Goal: Find specific page/section: Find specific page/section

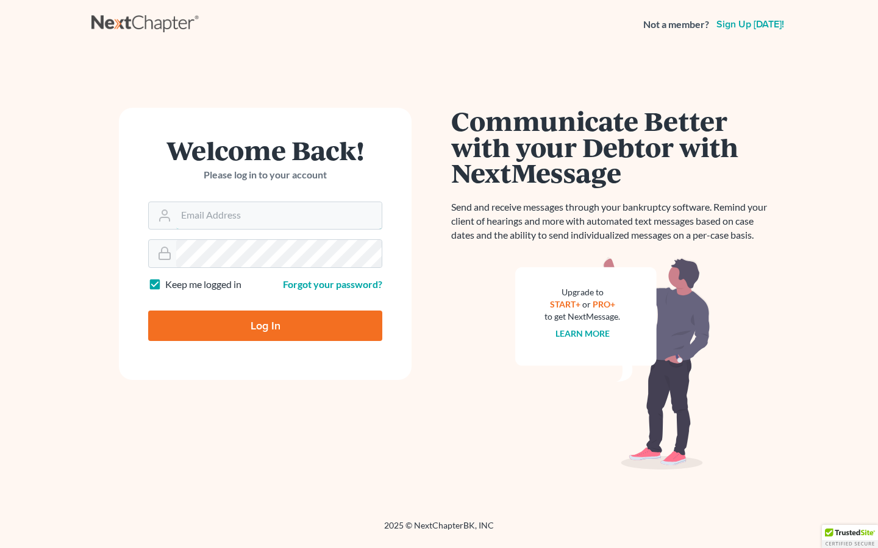
type input "[EMAIL_ADDRESS][DOMAIN_NAME]"
click at [276, 218] on input "[EMAIL_ADDRESS][DOMAIN_NAME]" at bounding box center [278, 215] width 205 height 27
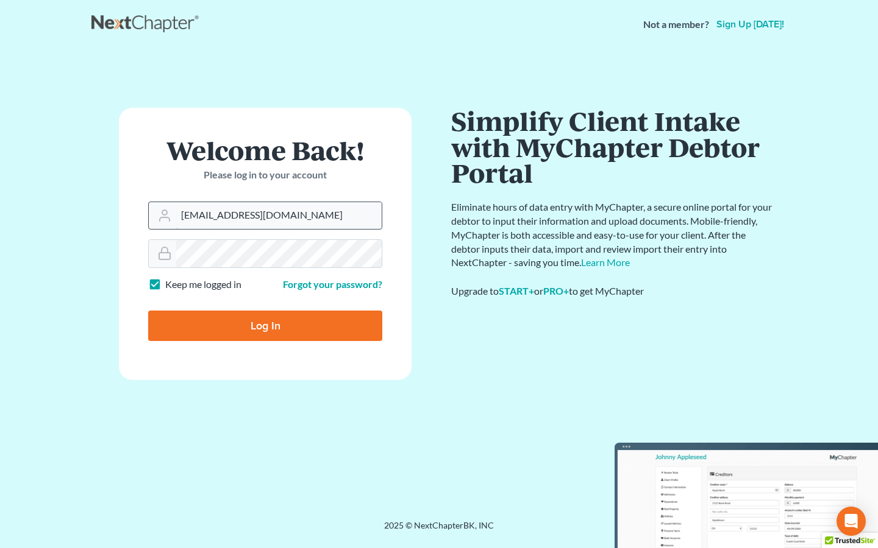
click at [232, 216] on input "[EMAIL_ADDRESS][DOMAIN_NAME]" at bounding box center [278, 215] width 205 height 27
click at [253, 322] on input "Log In" at bounding box center [265, 326] width 234 height 30
type input "Thinking..."
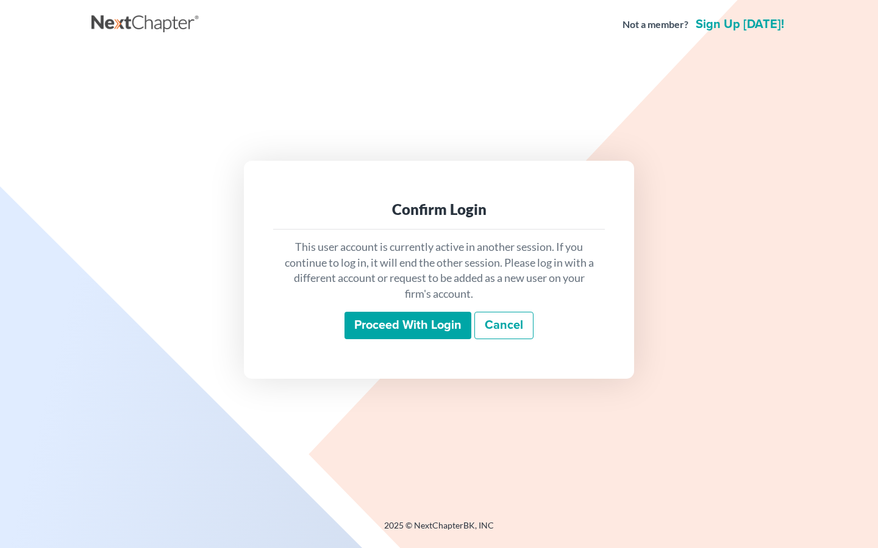
click at [394, 327] on input "Proceed with login" at bounding box center [407, 326] width 127 height 28
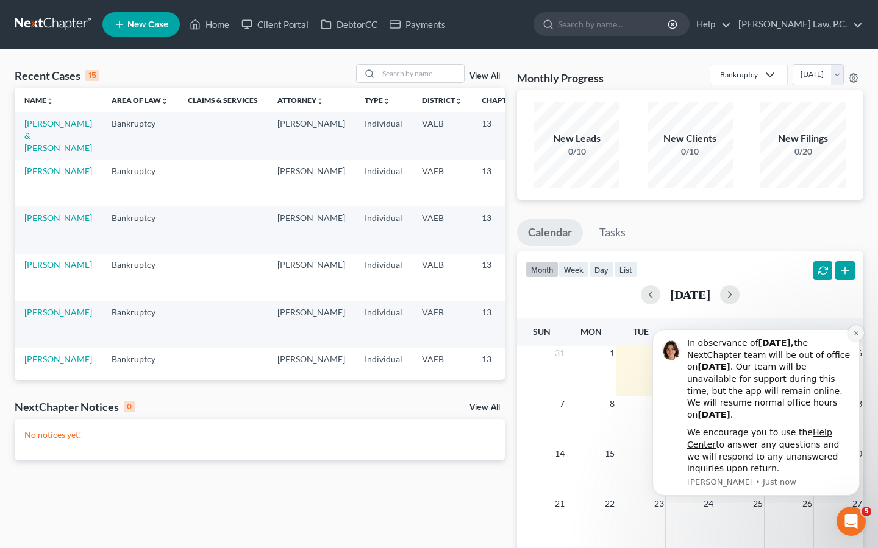
click at [856, 337] on icon "Dismiss notification" at bounding box center [856, 333] width 7 height 7
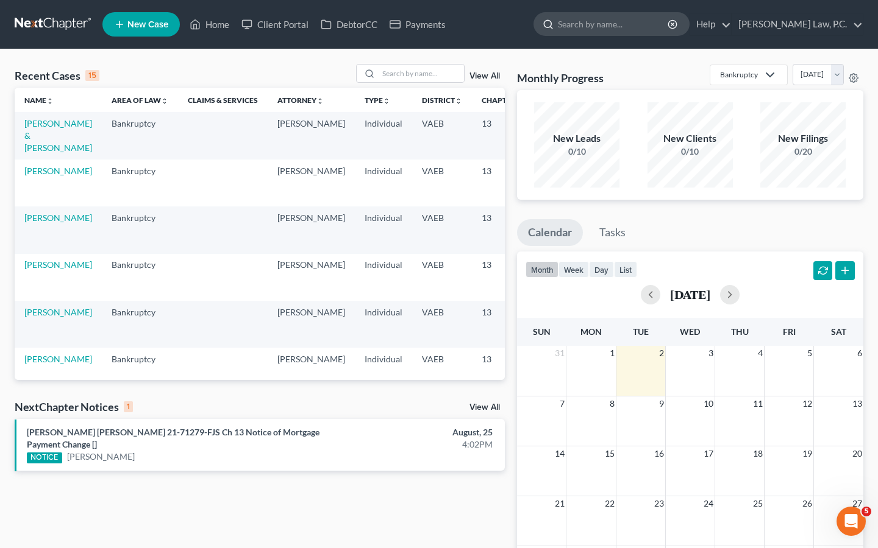
click at [624, 28] on input "search" at bounding box center [614, 24] width 112 height 23
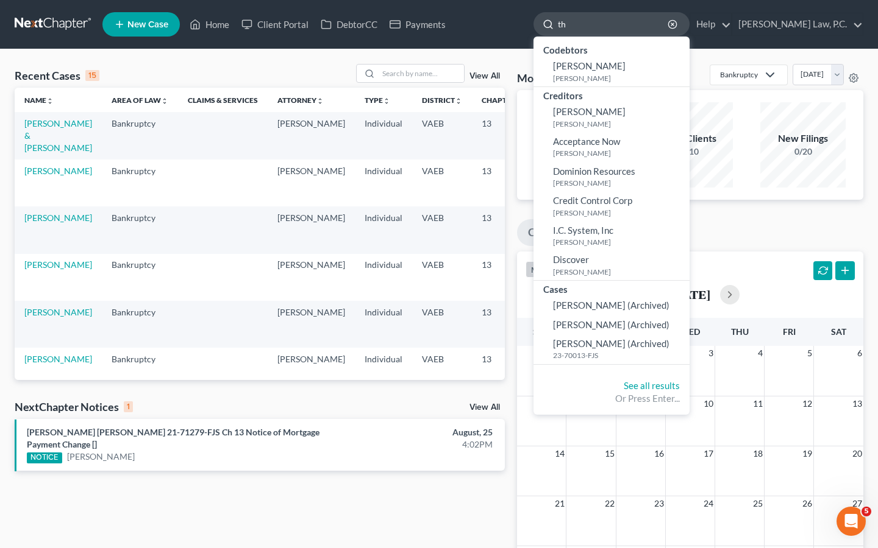
type input "t"
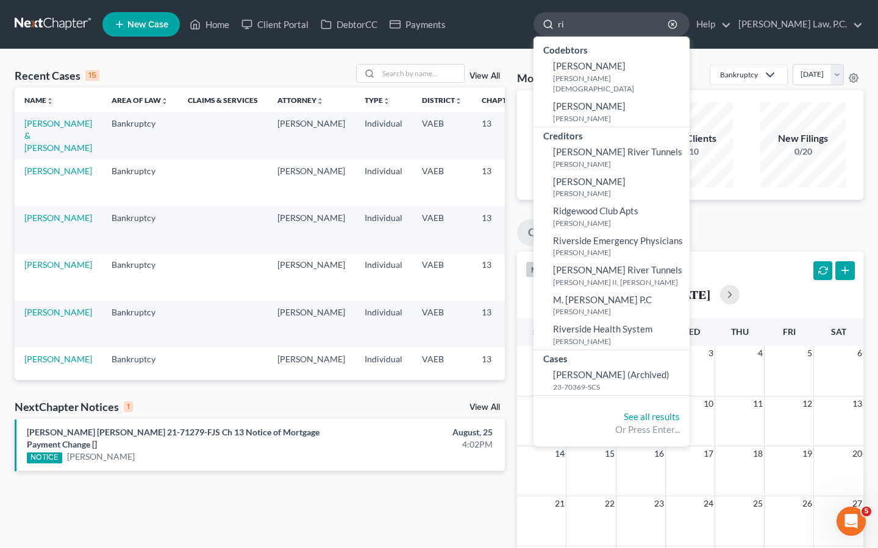
type input "r"
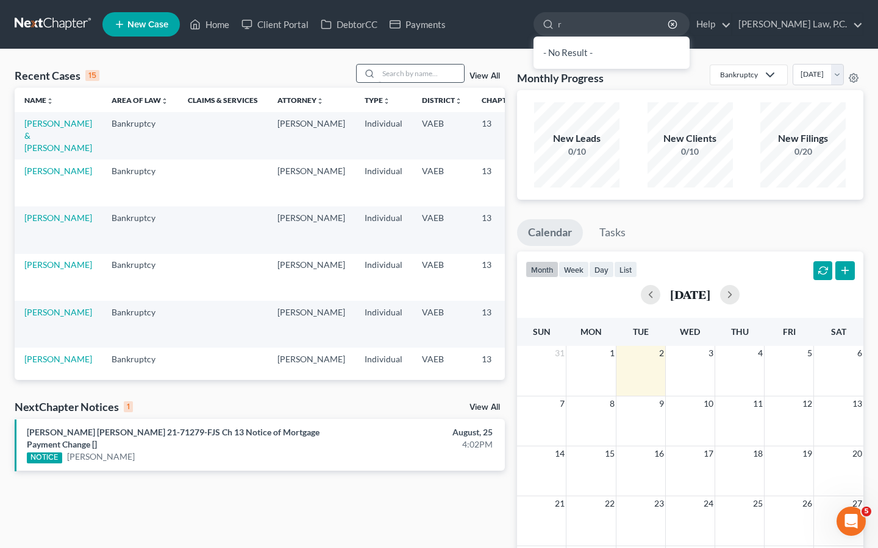
type input "r"
click at [415, 72] on input "search" at bounding box center [420, 74] width 85 height 18
type input "robertson"
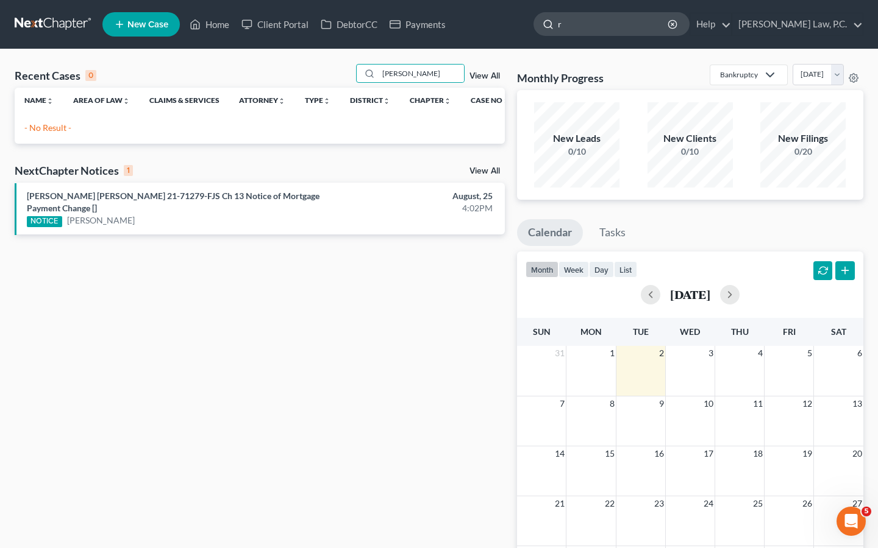
click at [616, 32] on input "r" at bounding box center [614, 24] width 112 height 23
type input "robertson"
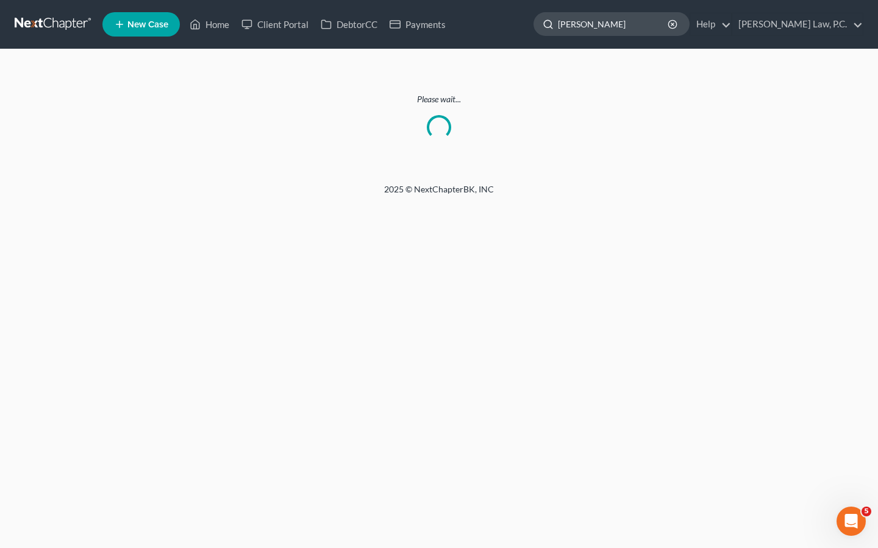
click at [639, 27] on input "robertson" at bounding box center [614, 24] width 112 height 23
click at [223, 24] on link "Home" at bounding box center [209, 24] width 52 height 22
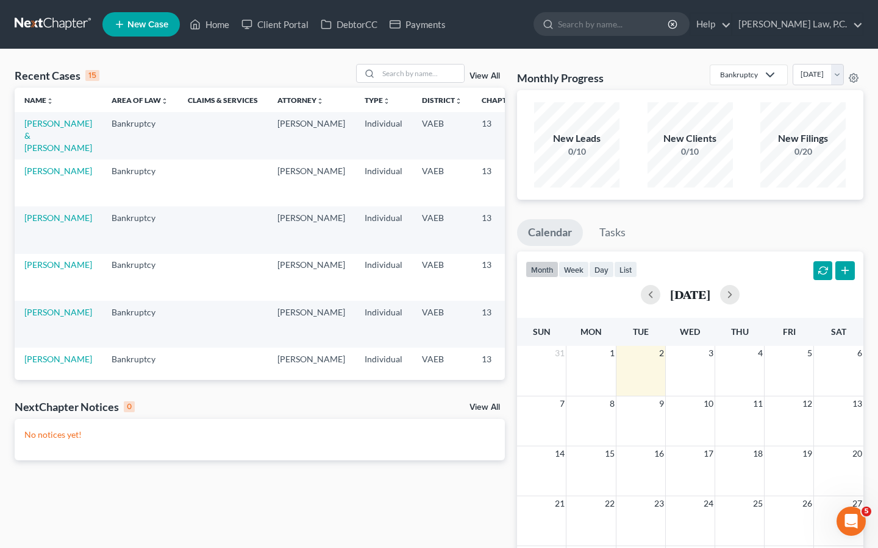
click at [421, 62] on div "Recent Cases 15 View All Name unfold_more expand_more expand_less Area of Law u…" at bounding box center [439, 365] width 878 height 633
click at [420, 71] on input "search" at bounding box center [420, 74] width 85 height 18
type input "robertson"
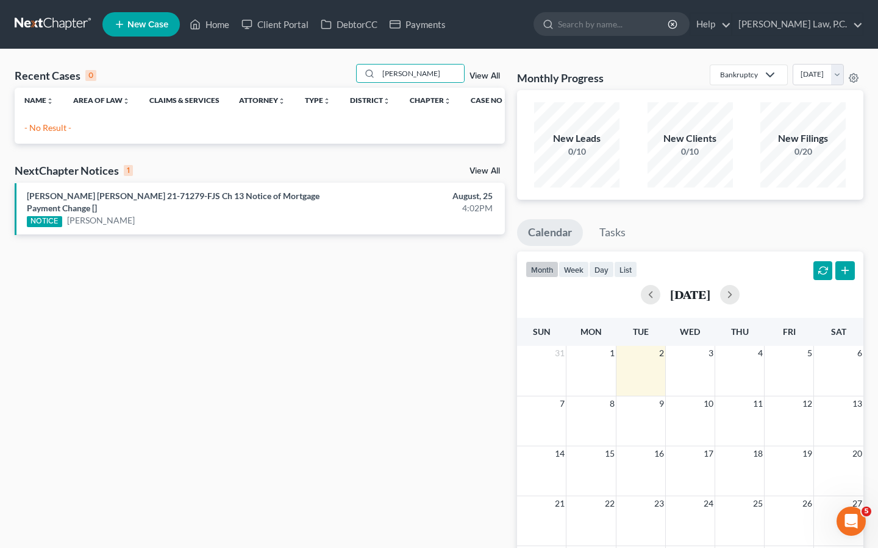
click at [489, 173] on link "View All" at bounding box center [484, 171] width 30 height 9
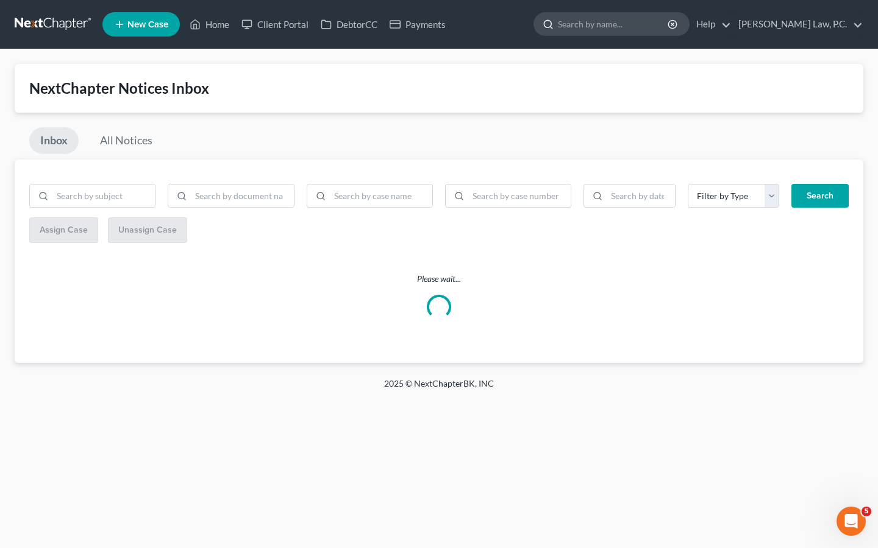
click at [650, 26] on input "search" at bounding box center [614, 24] width 112 height 23
click at [669, 33] on input "search" at bounding box center [614, 24] width 112 height 23
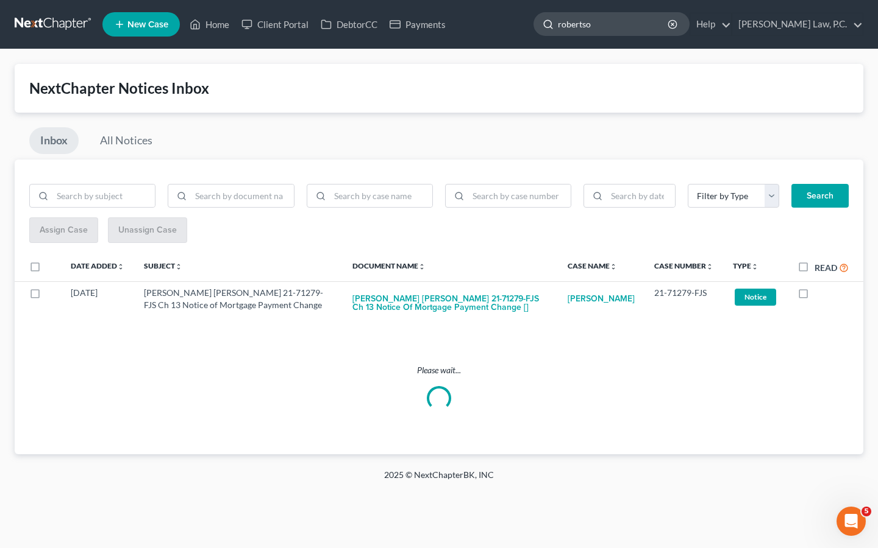
type input "robertson"
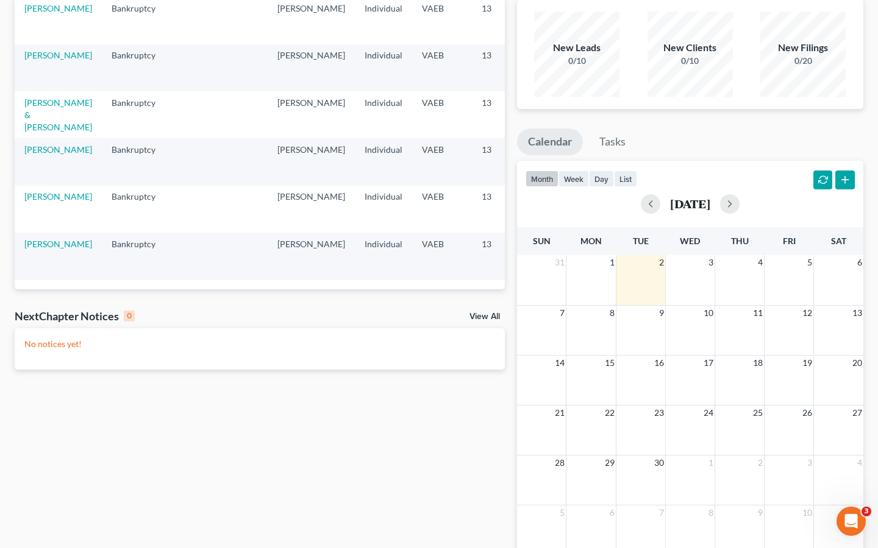
scroll to position [90, 0]
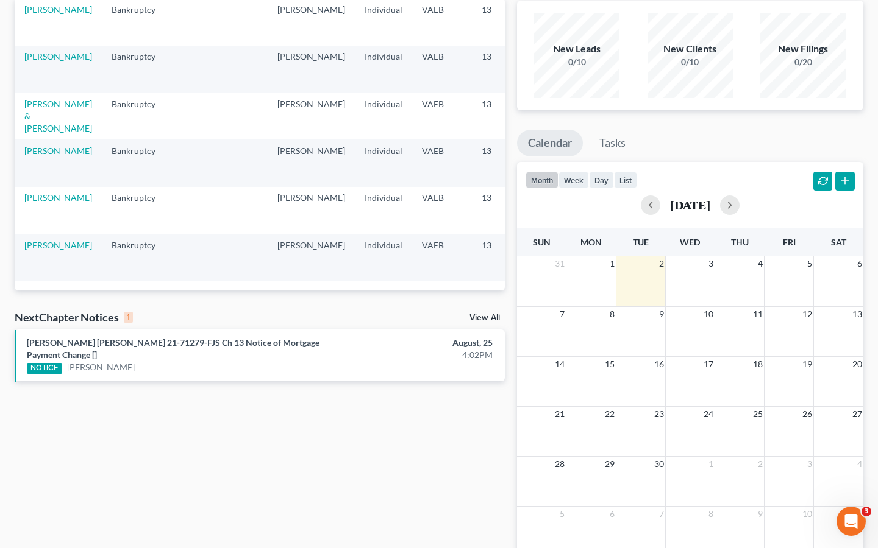
click at [487, 317] on link "View All" at bounding box center [484, 318] width 30 height 9
